Goal: Task Accomplishment & Management: Manage account settings

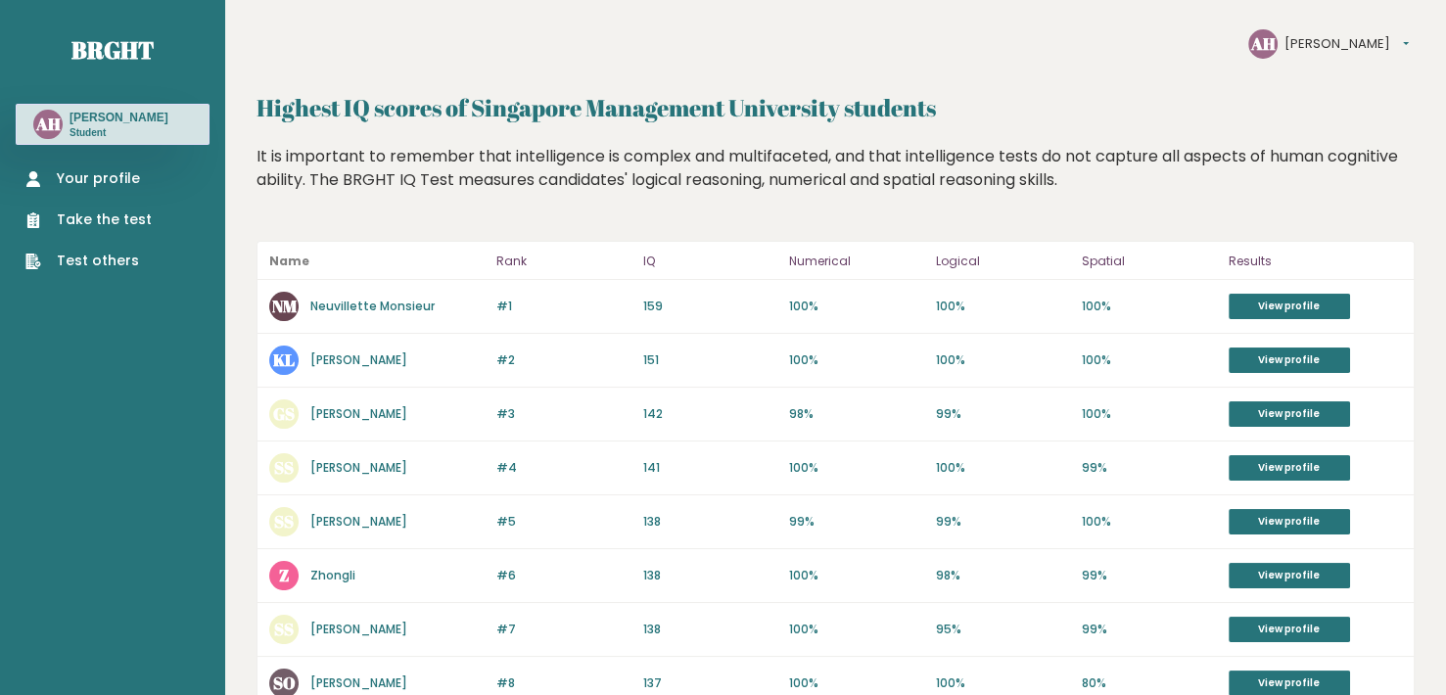
click at [1326, 45] on button "[PERSON_NAME]" at bounding box center [1346, 44] width 124 height 20
click at [1315, 42] on button "[PERSON_NAME]" at bounding box center [1346, 44] width 124 height 20
click at [1315, 102] on ul "Settings Logout" at bounding box center [1333, 81] width 98 height 51
click at [1318, 93] on h2 "Highest IQ scores of Singapore Management University students" at bounding box center [835, 107] width 1158 height 35
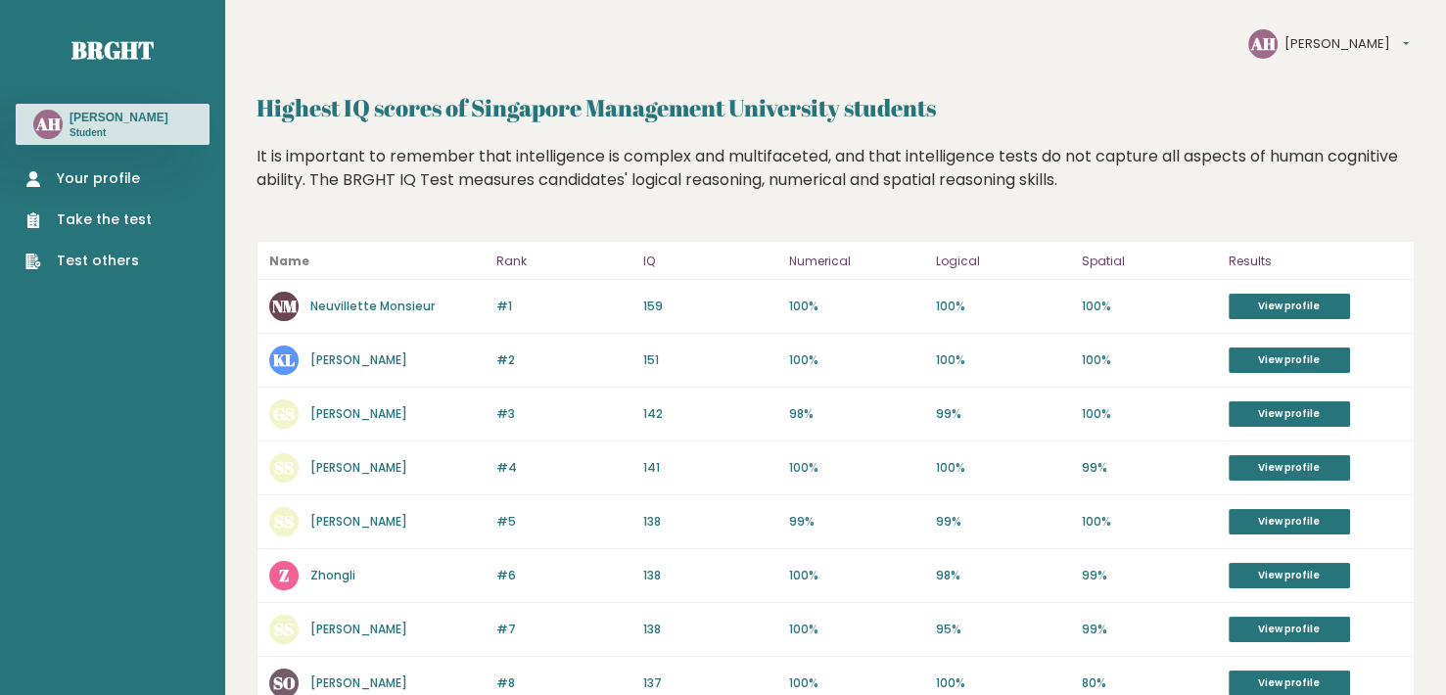
click at [1311, 50] on button "[PERSON_NAME]" at bounding box center [1346, 44] width 124 height 20
click at [1308, 91] on link "Logout" at bounding box center [1333, 91] width 96 height 20
